Goal: Navigation & Orientation: Locate item on page

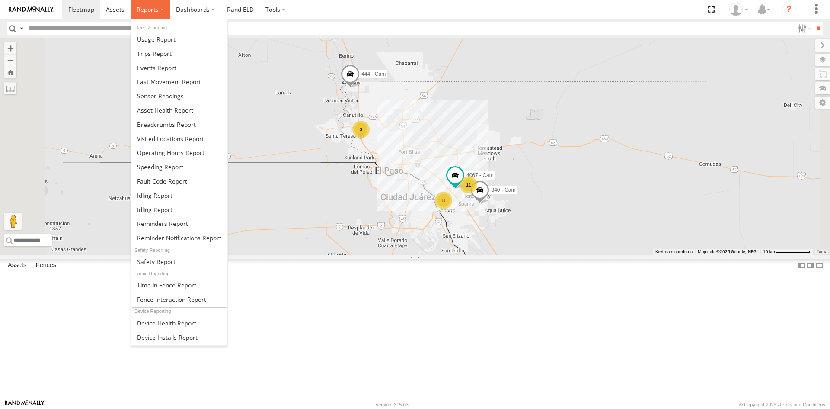
click at [138, 10] on span at bounding box center [148, 9] width 22 height 8
click at [156, 53] on span at bounding box center [154, 53] width 35 height 8
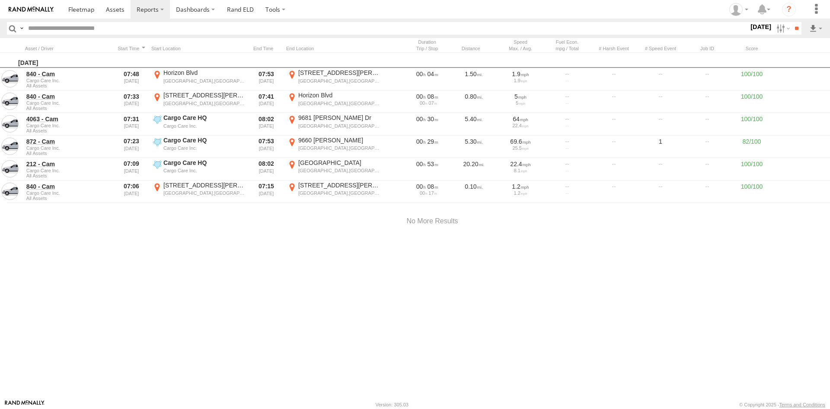
click at [754, 25] on label "18 Aug 25" at bounding box center [761, 27] width 24 height 10
click at [0, 0] on label at bounding box center [0, 0] width 0 height 0
click at [792, 28] on input "**" at bounding box center [797, 28] width 10 height 13
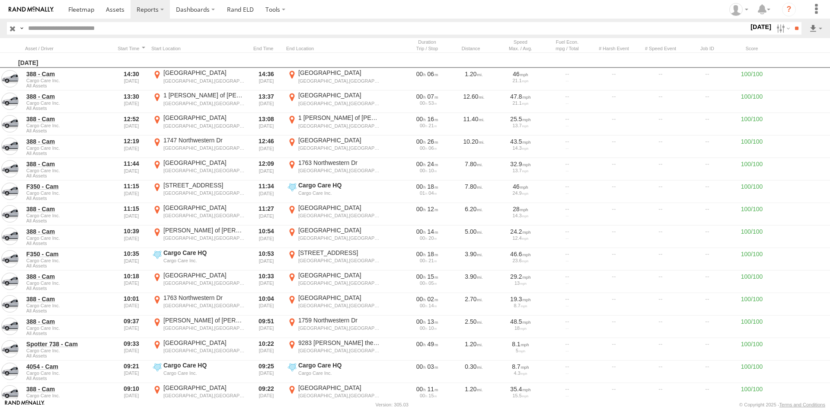
click at [102, 30] on input "text" at bounding box center [387, 28] width 724 height 13
type input "***"
click at [792, 22] on input "**" at bounding box center [797, 28] width 10 height 13
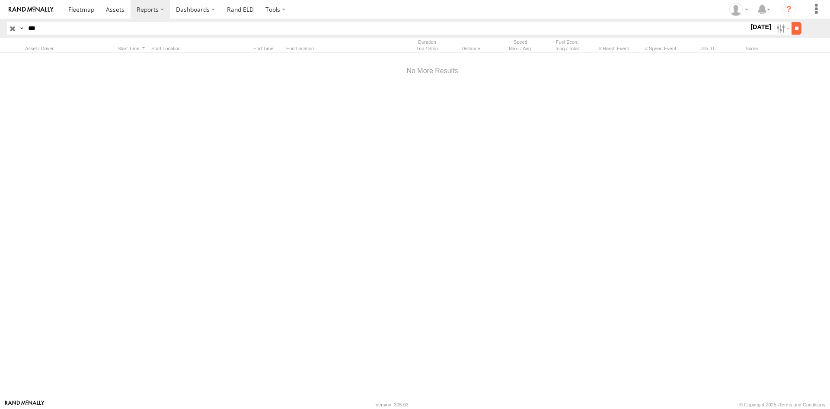
click at [792, 29] on input "**" at bounding box center [797, 28] width 10 height 13
click at [15, 28] on input "button" at bounding box center [12, 28] width 11 height 13
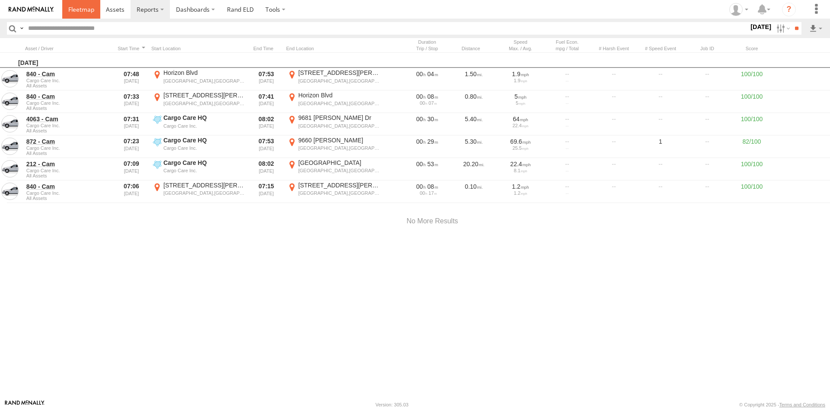
click at [86, 9] on span at bounding box center [81, 9] width 26 height 8
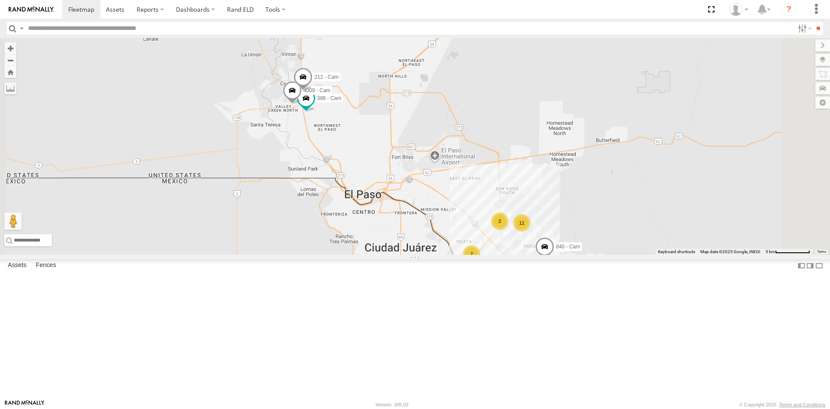
click at [0, 0] on span at bounding box center [0, 0] width 0 height 0
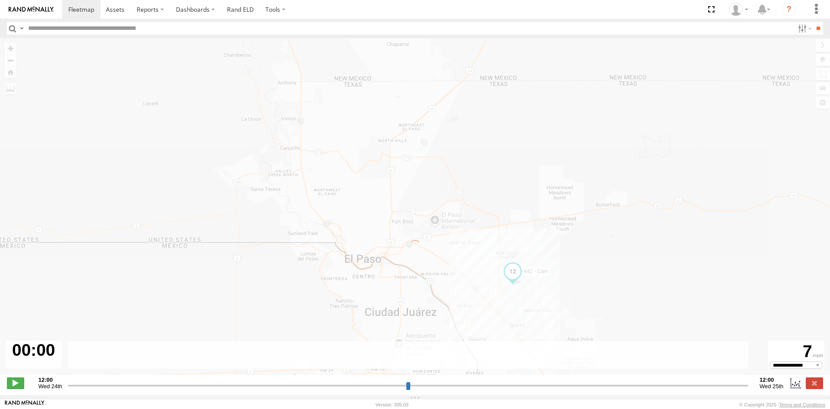
type input "**********"
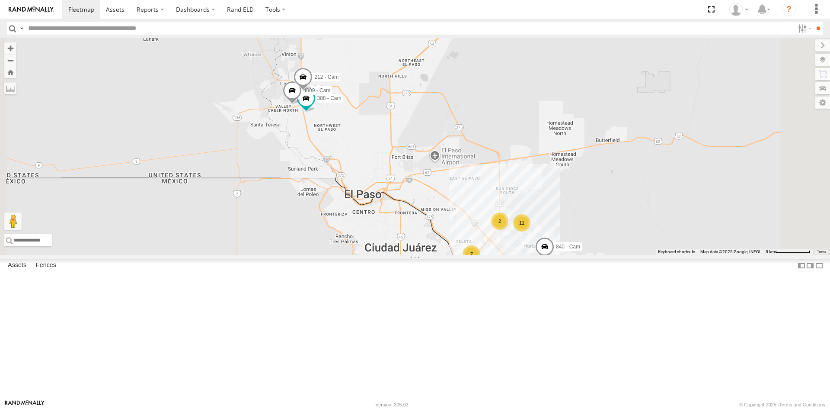
click at [0, 0] on span at bounding box center [0, 0] width 0 height 0
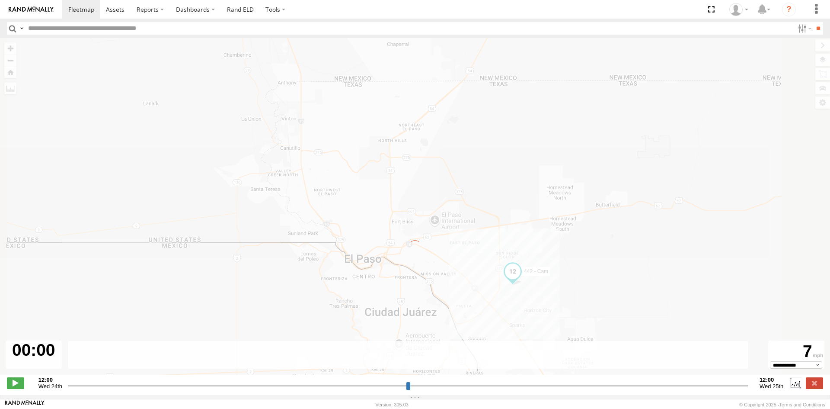
type input "**********"
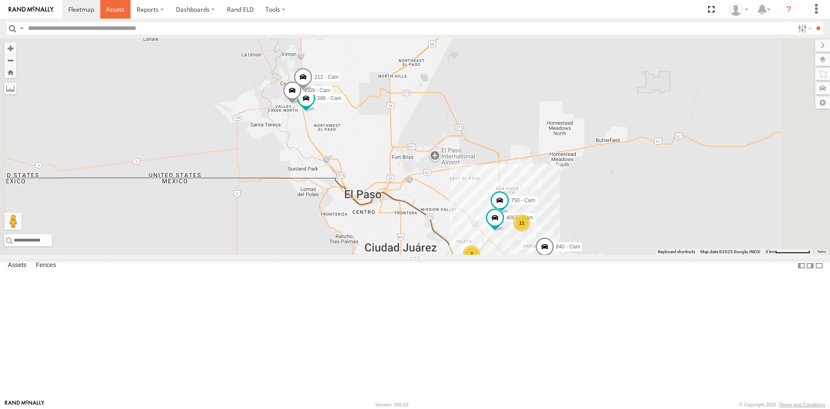
click at [118, 10] on span at bounding box center [115, 9] width 19 height 8
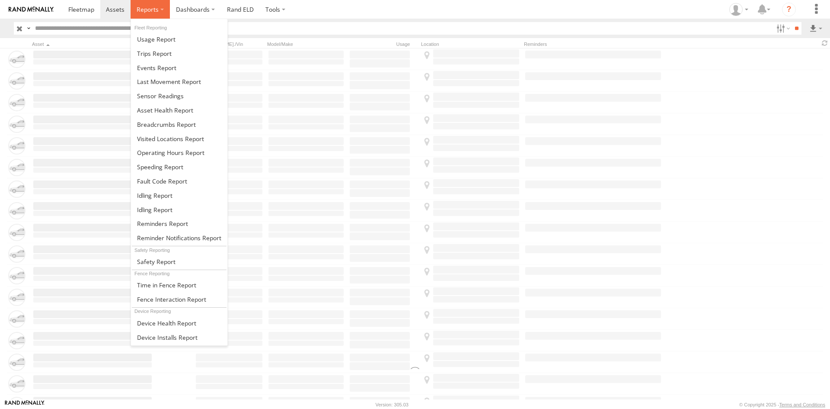
click at [141, 11] on span at bounding box center [148, 9] width 22 height 8
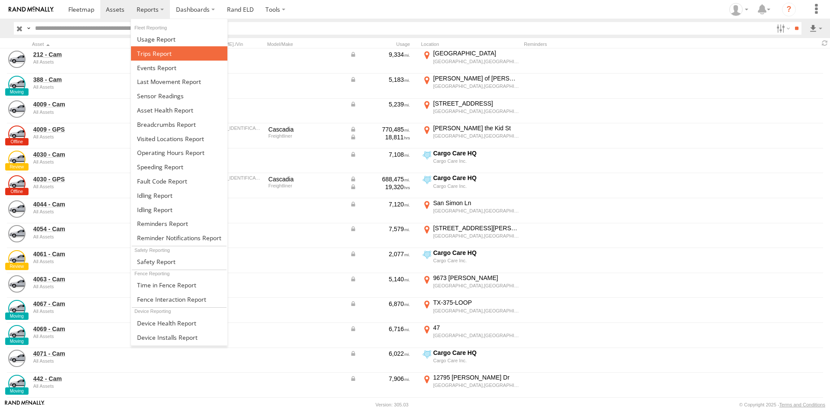
click at [149, 55] on span at bounding box center [154, 53] width 35 height 8
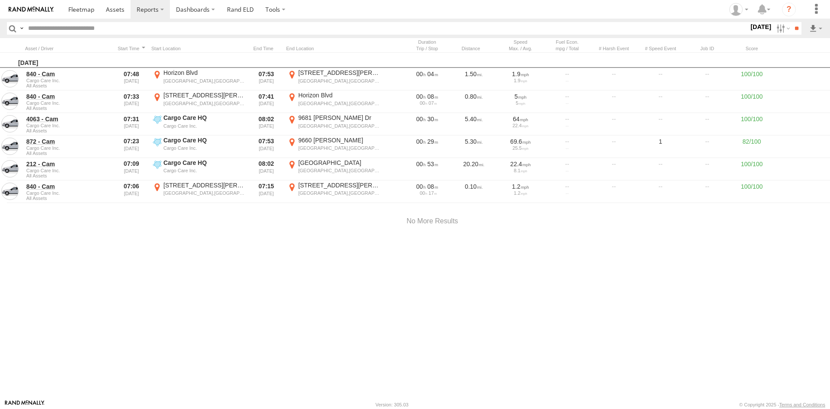
click at [39, 29] on input "text" at bounding box center [387, 28] width 724 height 13
type input "***"
click at [792, 22] on input "**" at bounding box center [797, 28] width 10 height 13
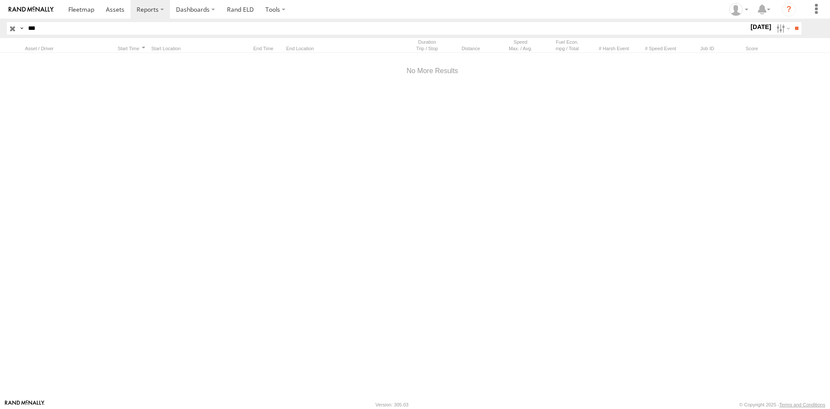
click at [751, 26] on label "18 Aug 25" at bounding box center [761, 27] width 24 height 10
click at [0, 0] on label at bounding box center [0, 0] width 0 height 0
click at [793, 30] on input "**" at bounding box center [797, 28] width 10 height 13
click at [793, 28] on input "**" at bounding box center [797, 28] width 10 height 13
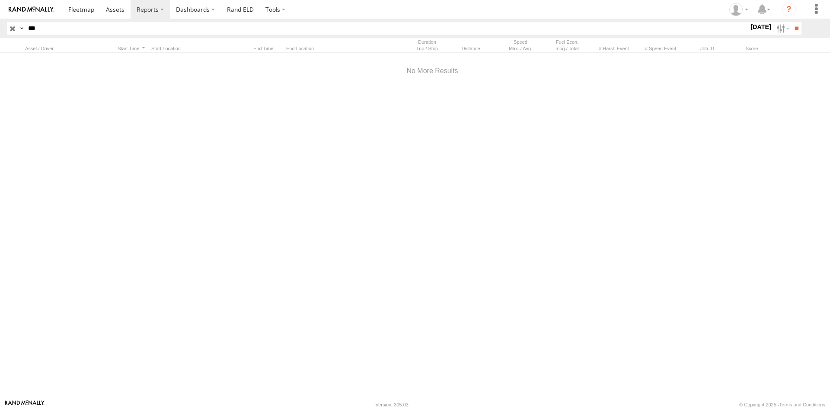
click at [12, 29] on input "button" at bounding box center [12, 28] width 11 height 13
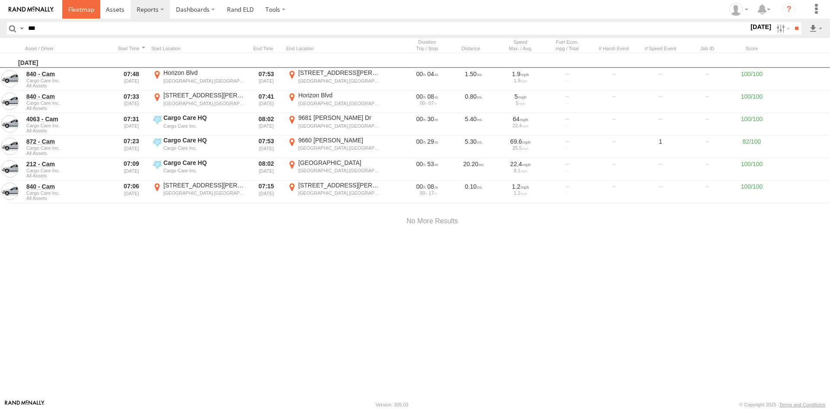
click at [76, 7] on span at bounding box center [81, 9] width 26 height 8
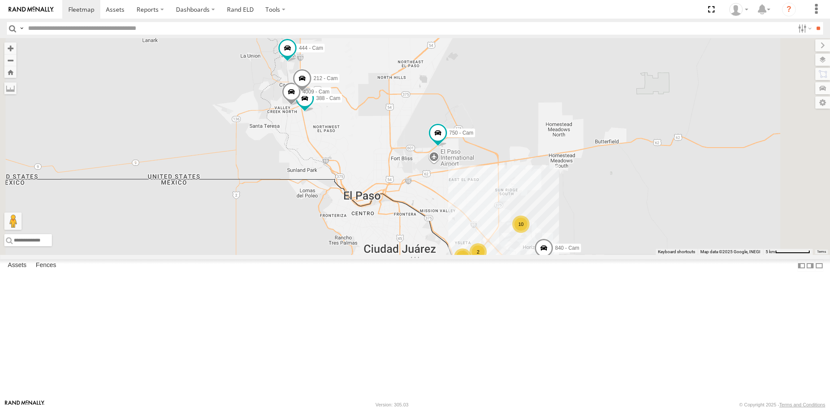
click at [0, 0] on div "442 - Cam" at bounding box center [0, 0] width 0 height 0
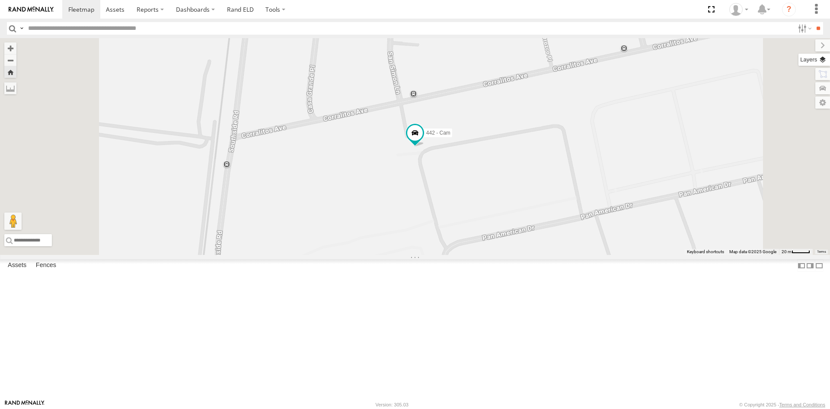
click at [824, 61] on label at bounding box center [815, 60] width 32 height 12
click at [0, 0] on span "Basemaps" at bounding box center [0, 0] width 0 height 0
click at [0, 0] on span "Satellite + Roadmap" at bounding box center [0, 0] width 0 height 0
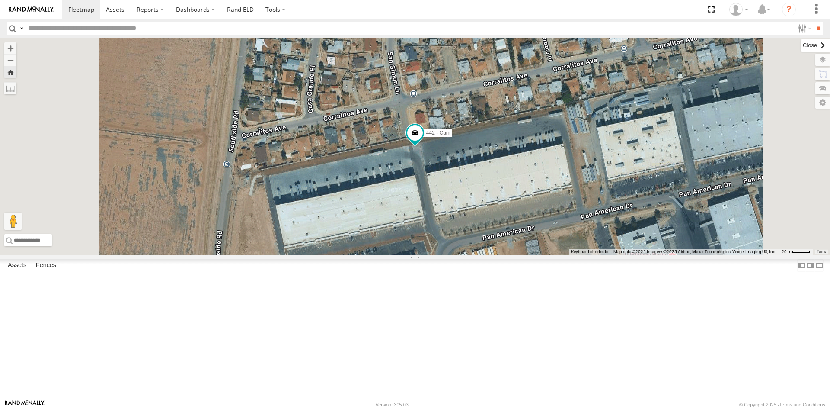
click at [801, 43] on label at bounding box center [815, 45] width 29 height 12
click at [423, 140] on span at bounding box center [415, 133] width 16 height 16
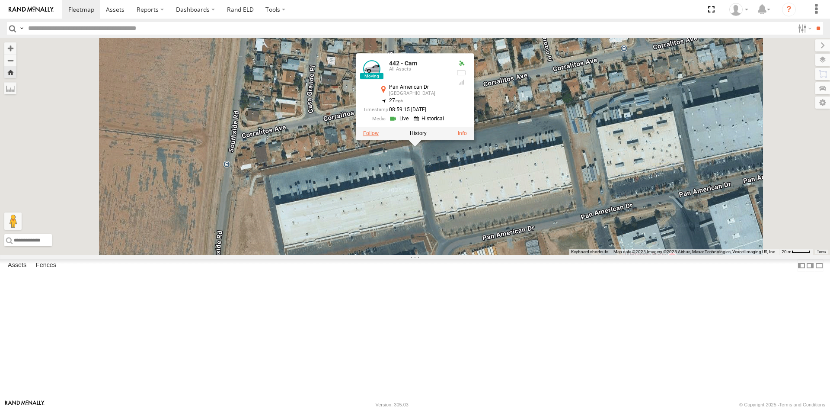
click at [379, 136] on label at bounding box center [371, 133] width 16 height 6
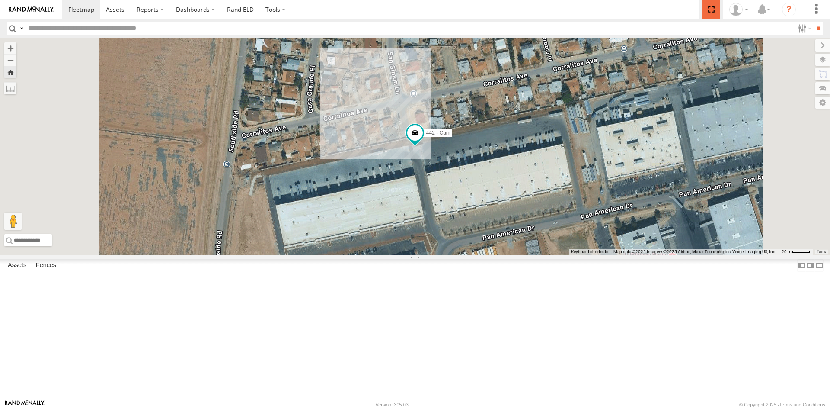
click at [712, 9] on span at bounding box center [711, 9] width 18 height 19
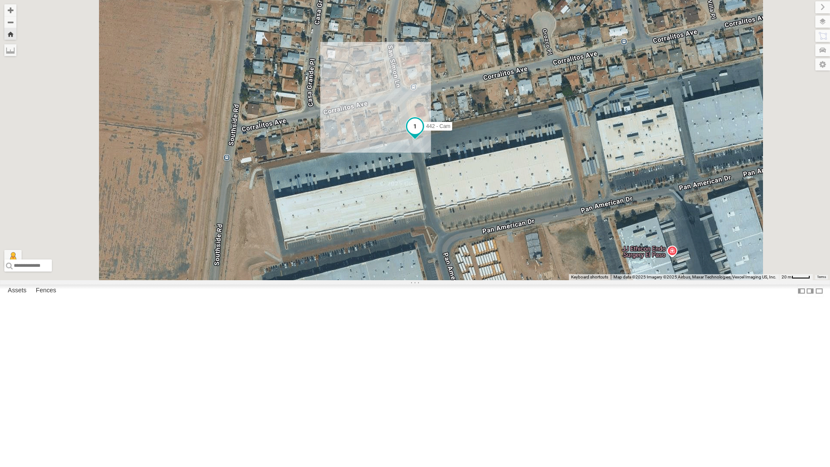
click at [423, 134] on span at bounding box center [415, 126] width 16 height 16
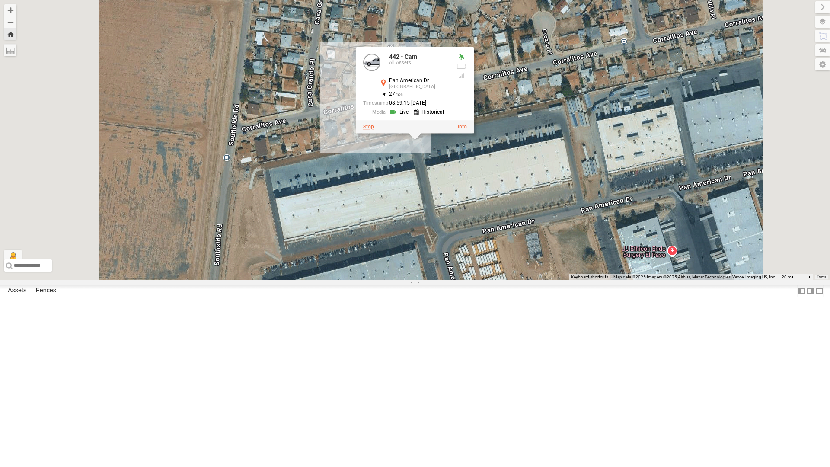
click at [374, 130] on label at bounding box center [368, 127] width 11 height 6
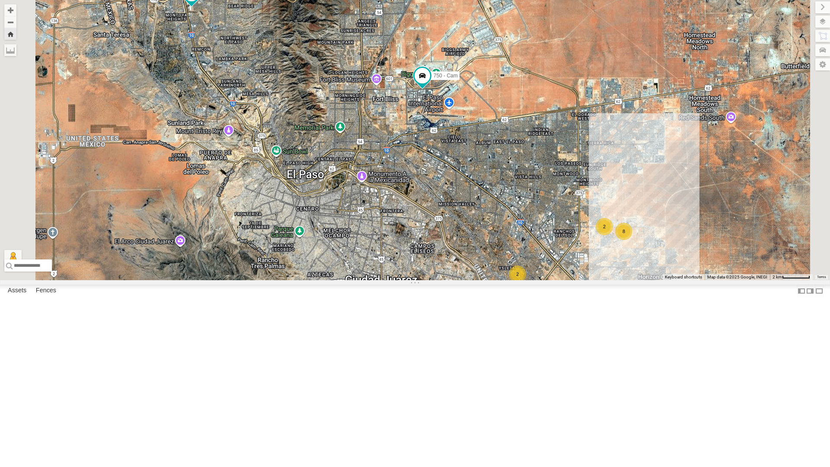
click at [0, 0] on div "4030 - Cam" at bounding box center [0, 0] width 0 height 0
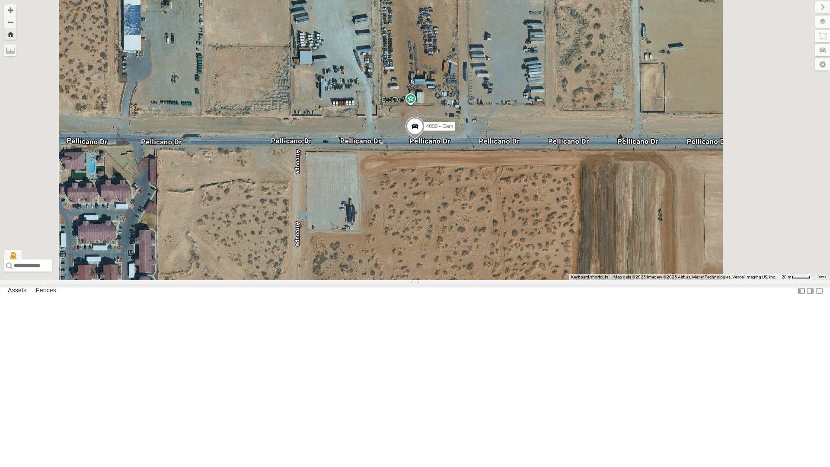
click at [425, 140] on span at bounding box center [415, 128] width 19 height 23
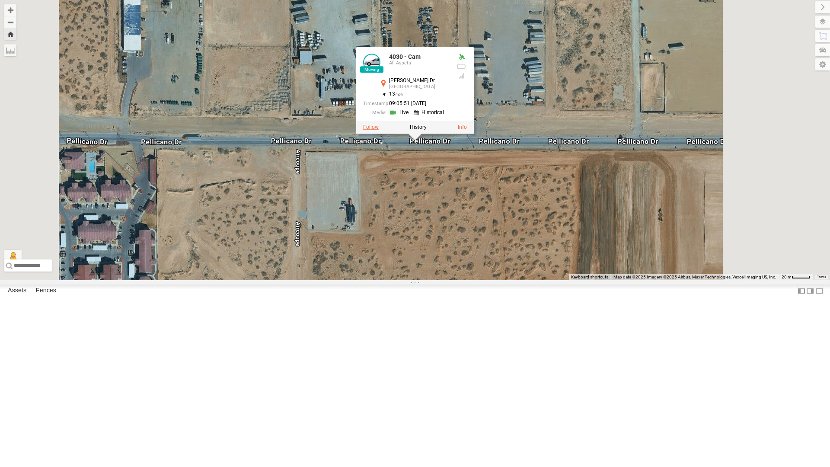
click at [379, 130] on label at bounding box center [371, 127] width 16 height 6
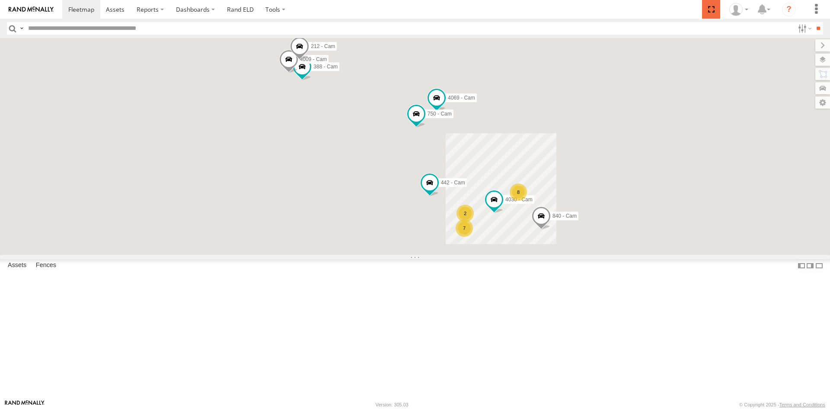
drag, startPoint x: 717, startPoint y: 7, endPoint x: 717, endPoint y: 45, distance: 37.6
click at [717, 7] on span at bounding box center [711, 9] width 18 height 19
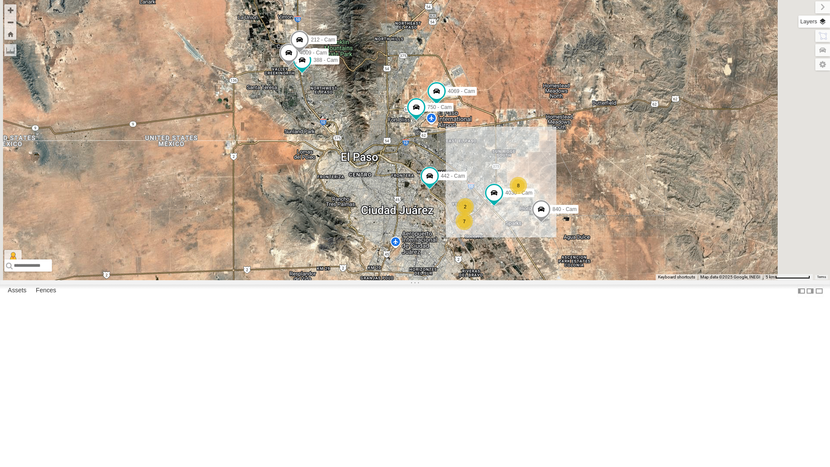
click at [824, 24] on label at bounding box center [815, 22] width 32 height 12
click at [0, 0] on span "Basemaps" at bounding box center [0, 0] width 0 height 0
click at [0, 0] on span "Satellite + Roadmap" at bounding box center [0, 0] width 0 height 0
click at [480, 205] on div "4069 - Cam 8 2 442 - Cam 7 4030 - Cam 750 - Cam 840 - Cam 388 - Cam 4009 - Cam …" at bounding box center [415, 140] width 830 height 280
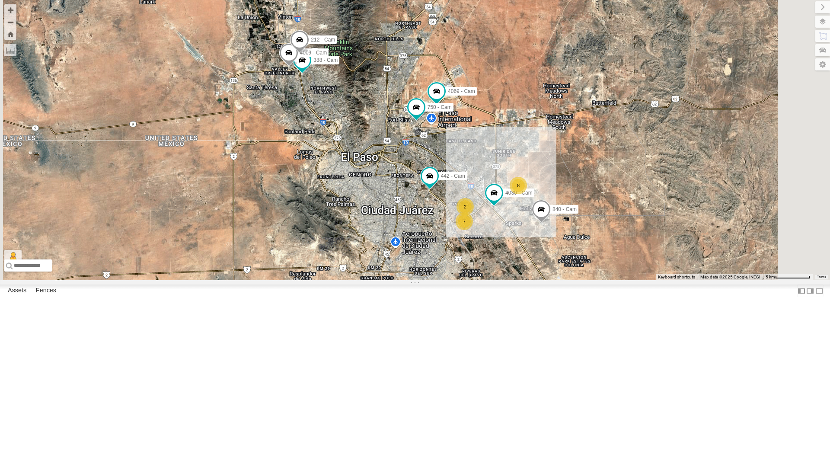
click at [448, 280] on div "4069 - Cam 8 2 442 - Cam 7 4030 - Cam 750 - Cam 840 - Cam 388 - Cam 4009 - Cam …" at bounding box center [415, 140] width 830 height 280
click at [801, 8] on label at bounding box center [815, 7] width 29 height 12
click at [0, 0] on div "4030 - Cam" at bounding box center [0, 0] width 0 height 0
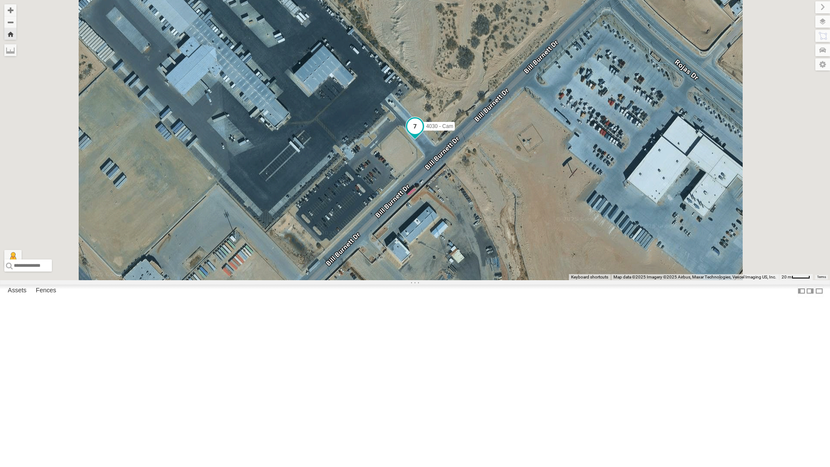
click at [423, 134] on span at bounding box center [415, 126] width 16 height 16
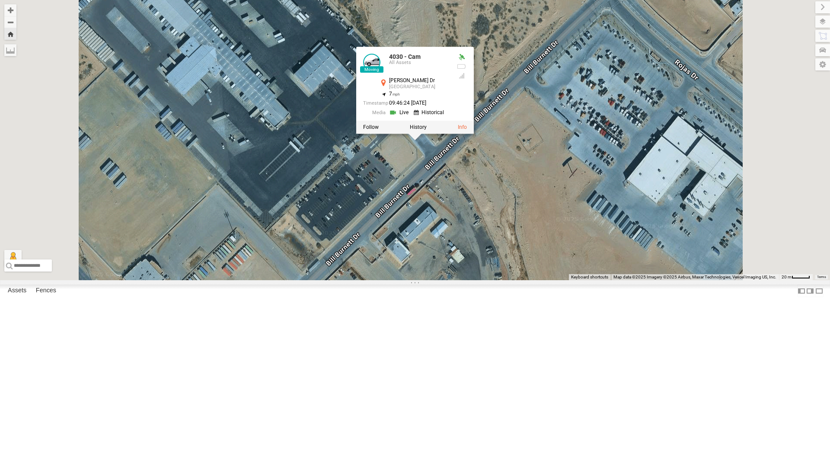
click at [542, 277] on div "4030 - Cam 4030 - Cam All Assets [PERSON_NAME] Dr El Paso 31.69494 , -106.2707 …" at bounding box center [415, 140] width 830 height 280
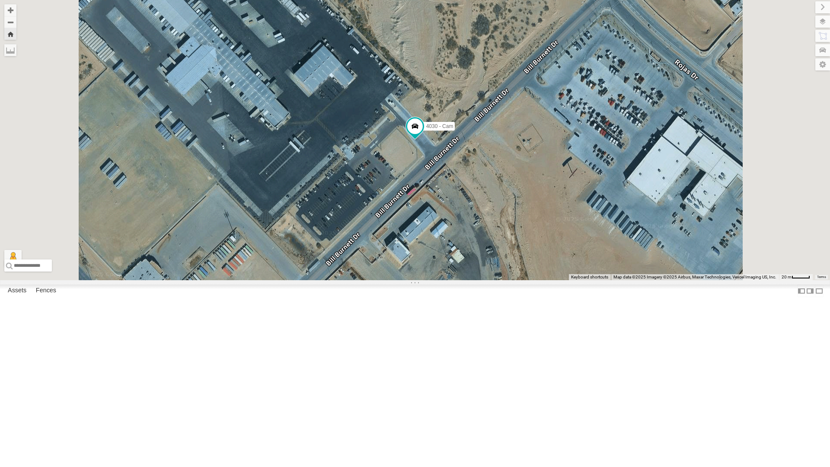
click at [542, 277] on div "4030 - Cam" at bounding box center [415, 140] width 830 height 280
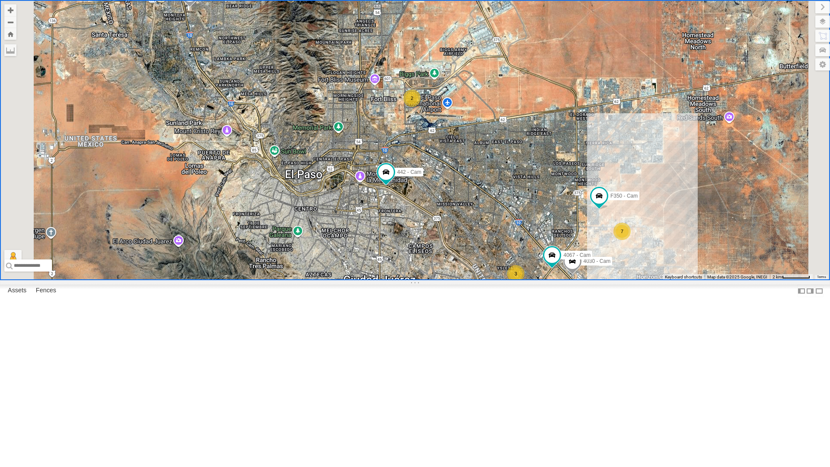
click at [0, 0] on div "All Assets" at bounding box center [0, 0] width 0 height 0
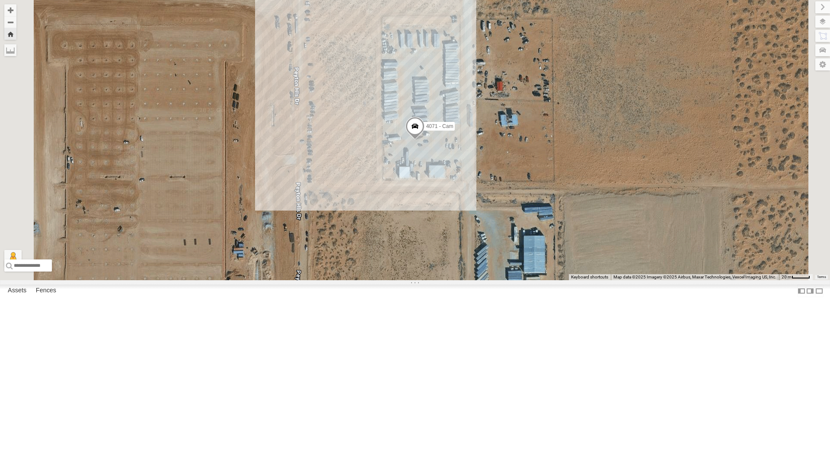
click at [16, 37] on button "Zoom Home" at bounding box center [10, 34] width 12 height 12
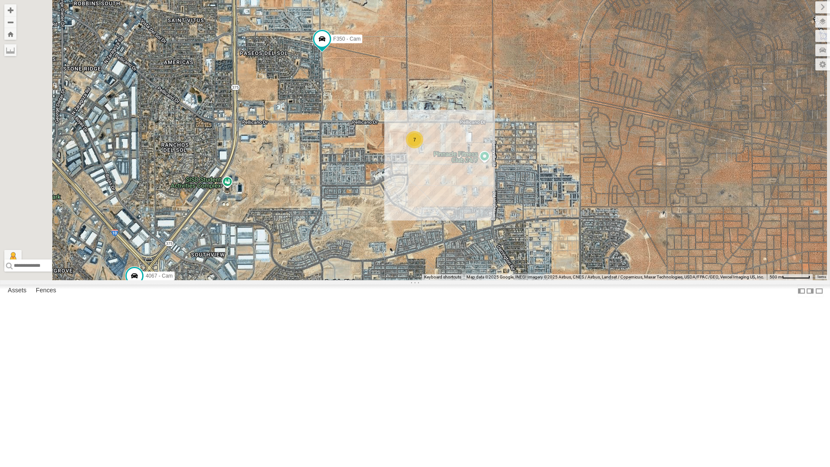
click at [423, 148] on div "7" at bounding box center [414, 139] width 17 height 17
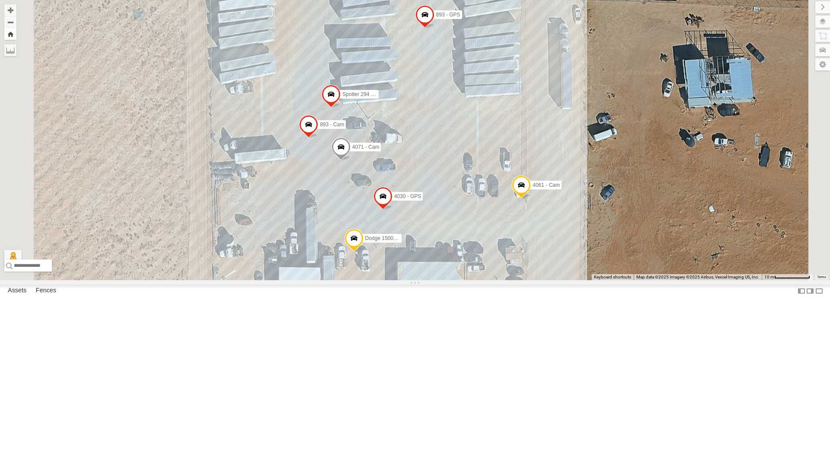
click at [16, 36] on button "Zoom Home" at bounding box center [10, 34] width 12 height 12
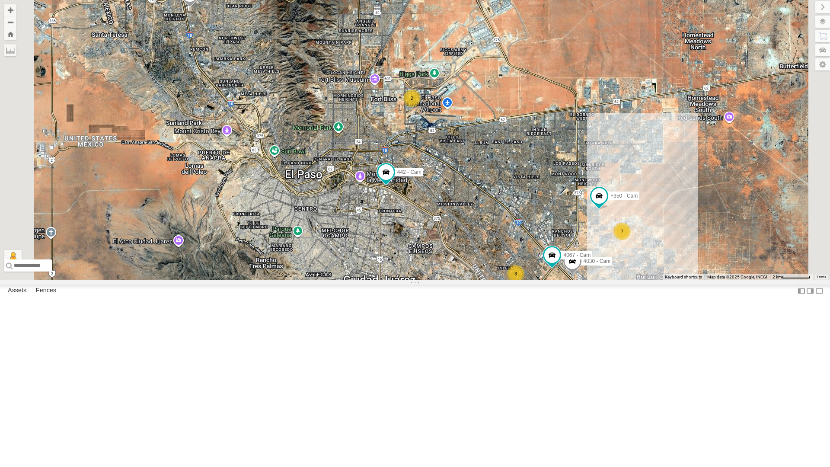
click at [0, 0] on div "4030 - Cam" at bounding box center [0, 0] width 0 height 0
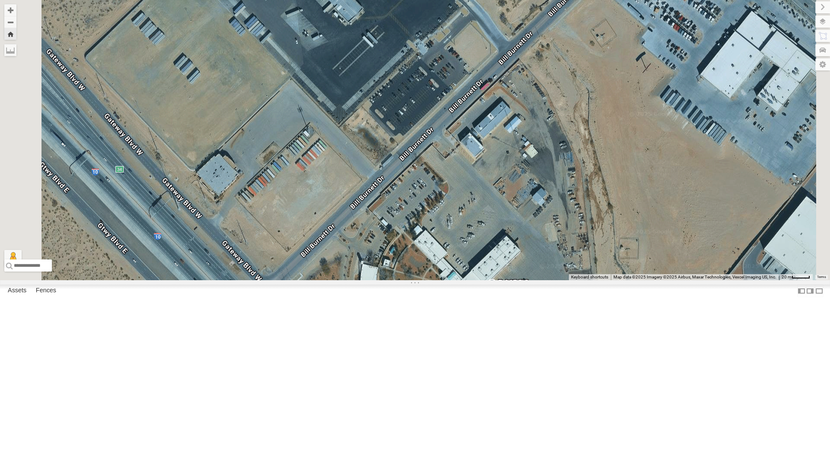
click at [0, 0] on div "All Assets" at bounding box center [0, 0] width 0 height 0
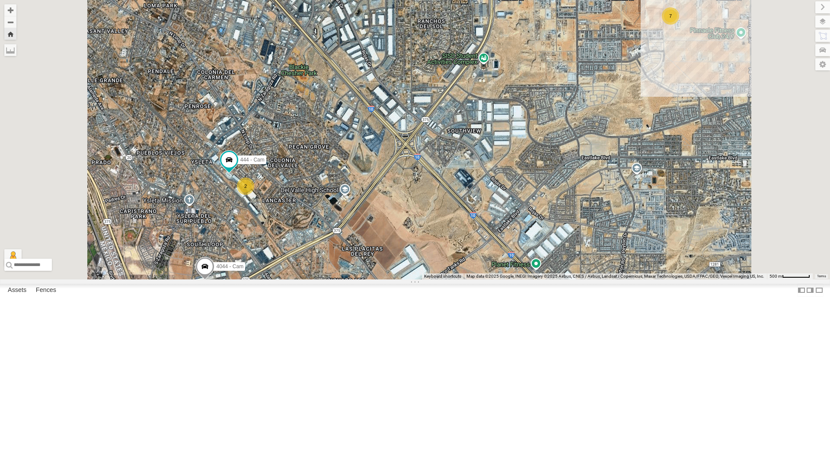
click at [461, 217] on div "4030 - Cam 7 2 2 4044 - Cam 2 4067 - Cam 444 - Cam" at bounding box center [415, 140] width 830 height 280
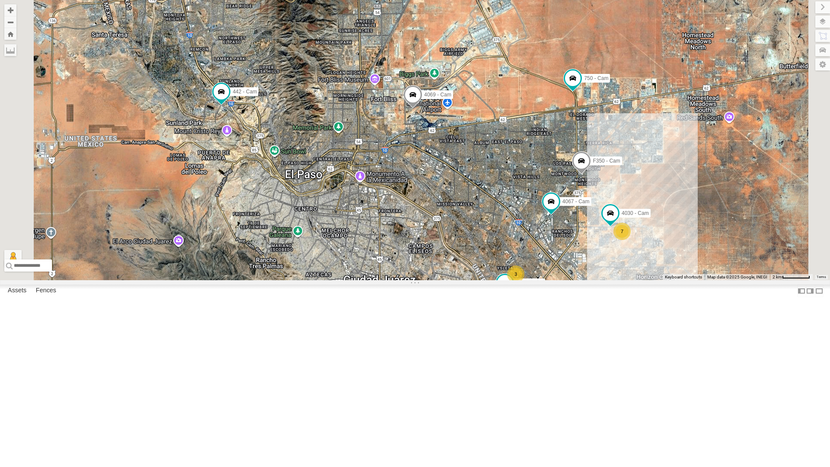
click at [0, 0] on div "4030 - Cam" at bounding box center [0, 0] width 0 height 0
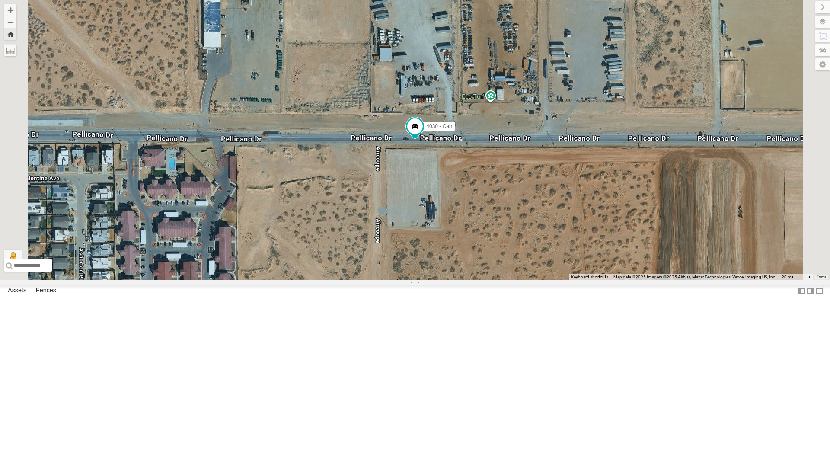
click at [704, 280] on div "4030 - Cam" at bounding box center [415, 140] width 830 height 280
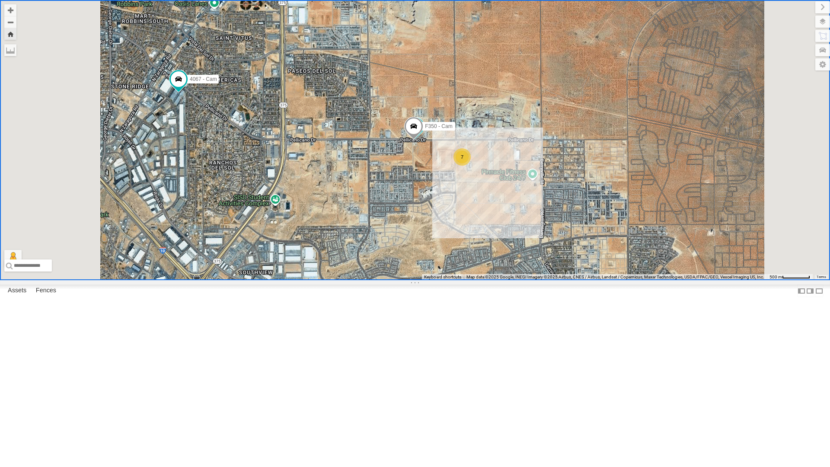
click at [536, 280] on div "4030 - Cam 7 F350 - Cam 750 - Cam 4067 - Cam" at bounding box center [415, 140] width 830 height 280
